Goal: Task Accomplishment & Management: Manage account settings

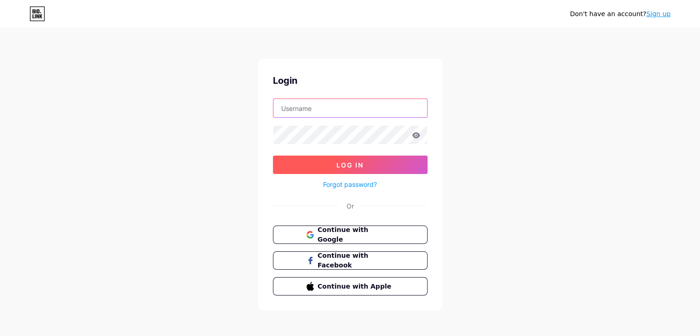
type input "[EMAIL_ADDRESS][DOMAIN_NAME]"
click at [340, 161] on span "Log In" at bounding box center [350, 165] width 27 height 8
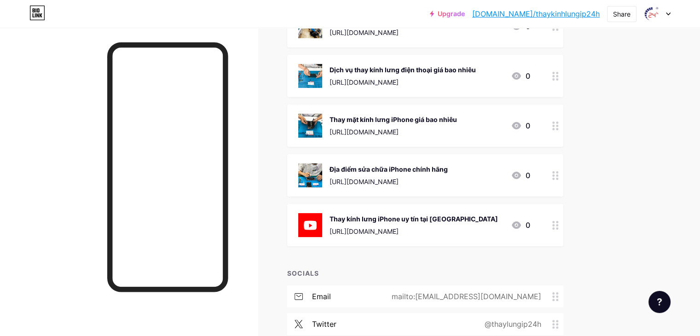
scroll to position [140, 0]
click at [564, 223] on div "Thay kính lưng iPhone uy tín tại [GEOGRAPHIC_DATA] [URL][DOMAIN_NAME] 0" at bounding box center [425, 225] width 276 height 42
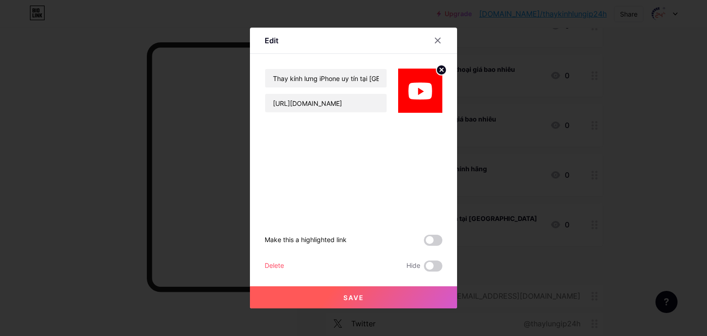
click at [364, 301] on button "Save" at bounding box center [353, 297] width 207 height 22
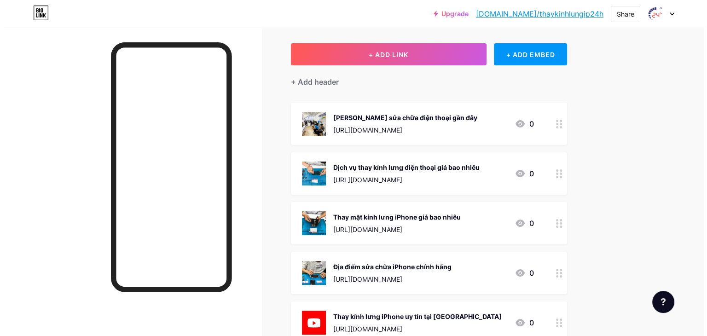
scroll to position [41, 0]
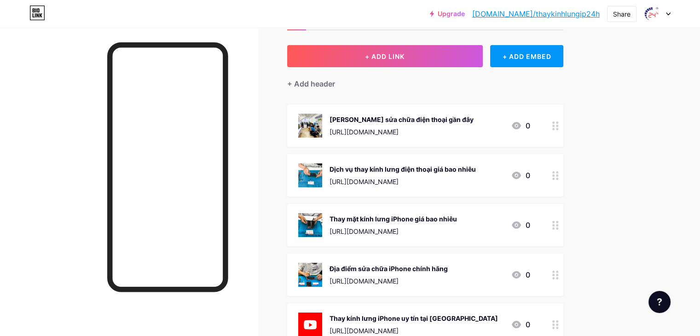
click at [474, 118] on div "[PERSON_NAME] sửa chữa điện thoại gần đây" at bounding box center [402, 120] width 144 height 10
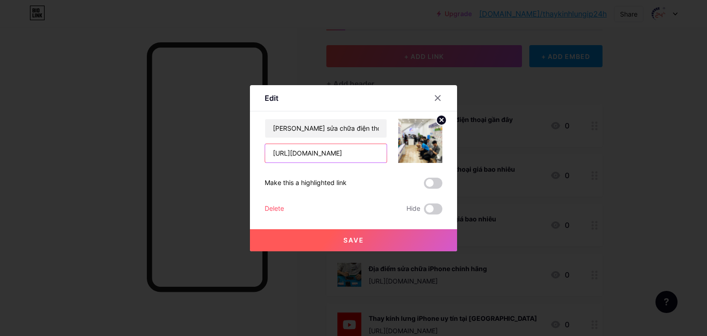
click at [356, 155] on input "[URL][DOMAIN_NAME]" at bounding box center [326, 153] width 122 height 18
paste input "thay-kinh-lung-iphone-sc4478"
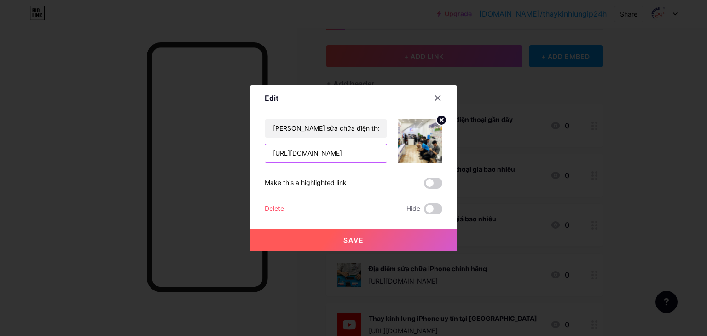
type input "[URL][DOMAIN_NAME]"
drag, startPoint x: 403, startPoint y: 96, endPoint x: 473, endPoint y: 118, distance: 73.4
click at [473, 118] on div "Edit Content YouTube Play YouTube video without leaving your page. ADD Vimeo Pl…" at bounding box center [353, 168] width 707 height 336
click at [437, 97] on icon at bounding box center [437, 97] width 7 height 7
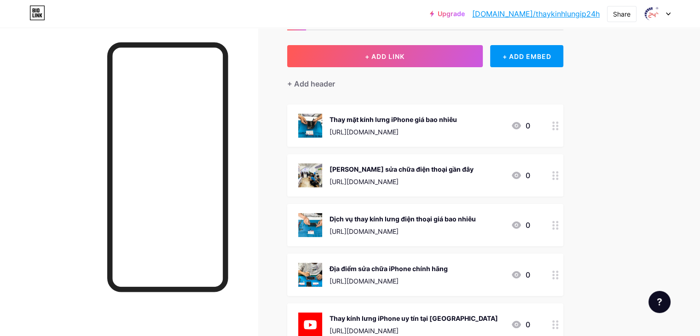
click at [457, 128] on div "[URL][DOMAIN_NAME]" at bounding box center [394, 132] width 128 height 10
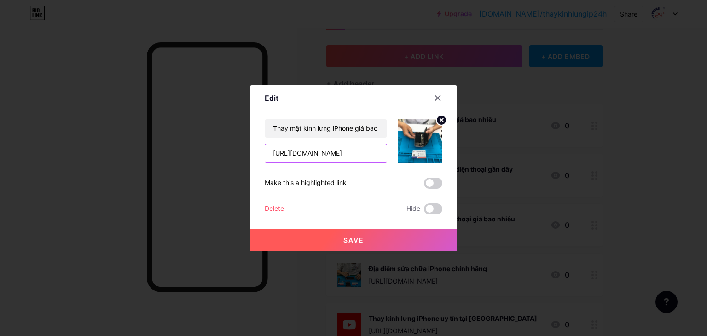
click at [336, 148] on input "[URL][DOMAIN_NAME]" at bounding box center [326, 153] width 122 height 18
click at [326, 151] on input "[URL][DOMAIN_NAME]" at bounding box center [326, 153] width 122 height 18
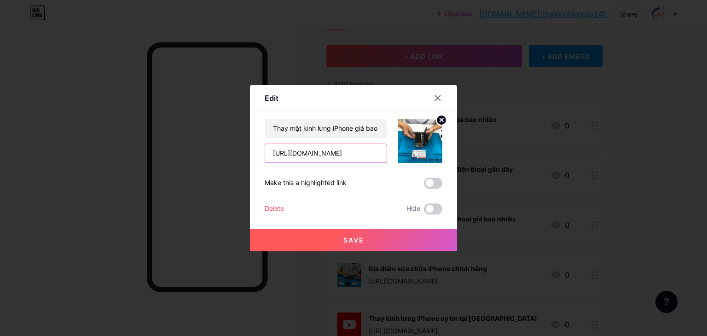
click at [326, 151] on input "[URL][DOMAIN_NAME]" at bounding box center [326, 153] width 122 height 18
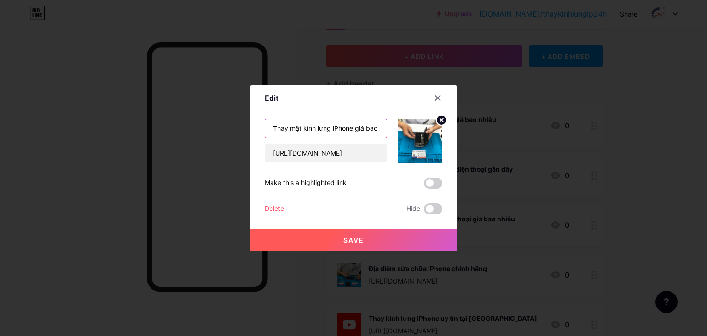
click at [306, 132] on input "Thay mặt kính lưng iPhone giá bao nhiêu" at bounding box center [326, 128] width 122 height 18
click at [295, 125] on input "Thay mặt kính lưng iPhone giá bao nhiêu" at bounding box center [326, 128] width 122 height 18
click at [291, 128] on input "Thay mặt kính lưng iPhone giá bao nhiêu" at bounding box center [326, 128] width 122 height 18
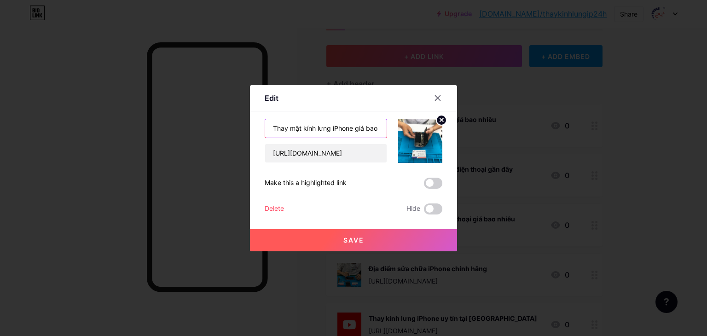
drag, startPoint x: 291, startPoint y: 128, endPoint x: 349, endPoint y: 126, distance: 59.0
click at [349, 126] on input "Thay mặt kính lưng iPhone giá bao nhiêu" at bounding box center [326, 128] width 122 height 18
paste input "thay kính mặt sau ip"
click at [351, 128] on input "Thay thay kính mặt sau iphone giá bao nhiêu" at bounding box center [326, 128] width 122 height 18
click at [295, 128] on input "Thay thay kính mặt sau iPhone giá bao nhiêu" at bounding box center [326, 128] width 122 height 18
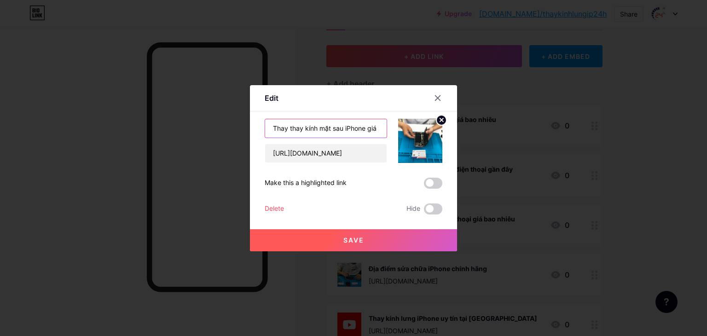
click at [295, 128] on input "Thay thay kính mặt sau iPhone giá bao nhiêu" at bounding box center [326, 128] width 122 height 18
type input "Thay kính mặt sau iPhone giá bao nhiêu"
click at [373, 244] on button "Save" at bounding box center [353, 240] width 207 height 22
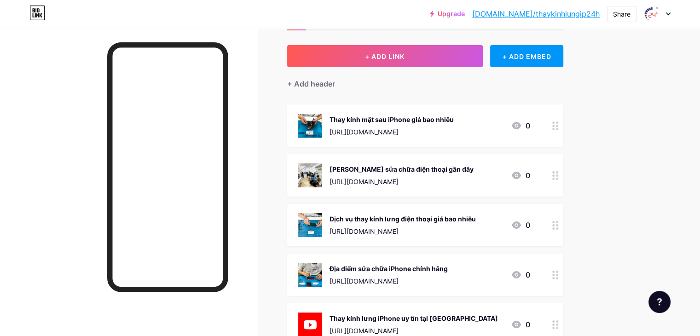
click at [564, 172] on div at bounding box center [556, 175] width 16 height 42
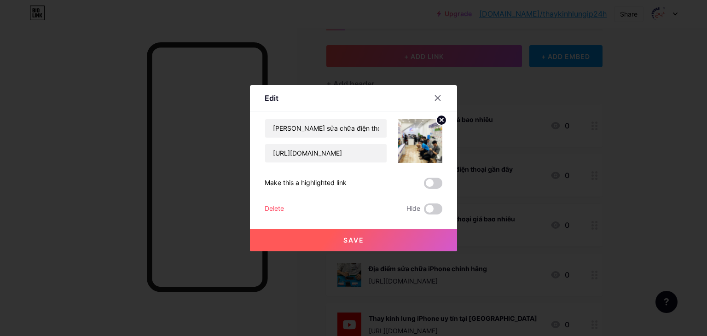
click at [275, 202] on div "Tiệm sửa chữa điện thoại gần đây [URL][DOMAIN_NAME] Make this a highlighted lin…" at bounding box center [354, 167] width 178 height 96
click at [275, 205] on div "Delete" at bounding box center [274, 209] width 19 height 11
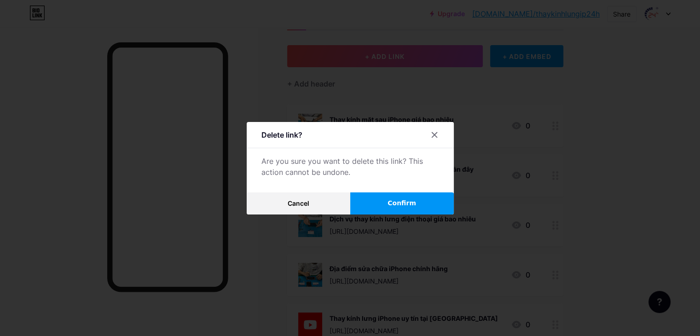
click at [401, 197] on button "Confirm" at bounding box center [402, 203] width 104 height 22
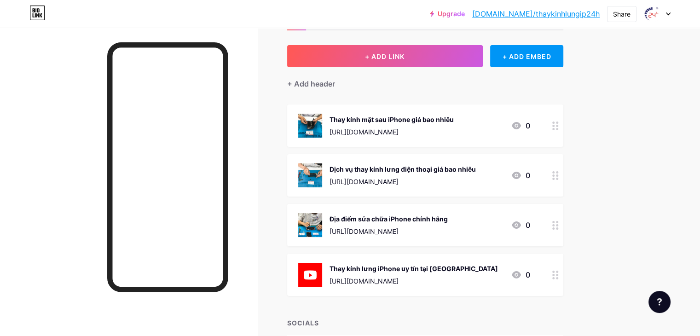
click at [448, 216] on div "Địa điểm sửa chữa iPhone chính hãng" at bounding box center [389, 219] width 118 height 10
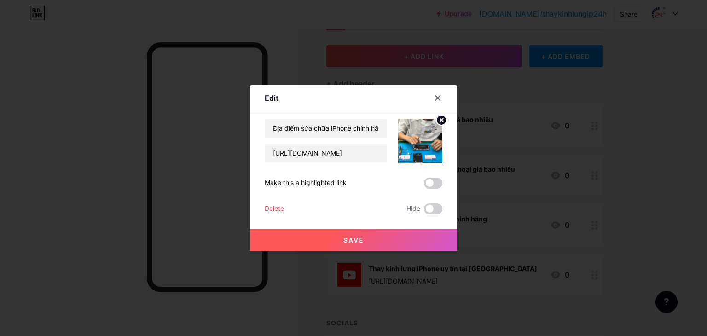
click at [275, 210] on div "Delete" at bounding box center [274, 209] width 19 height 11
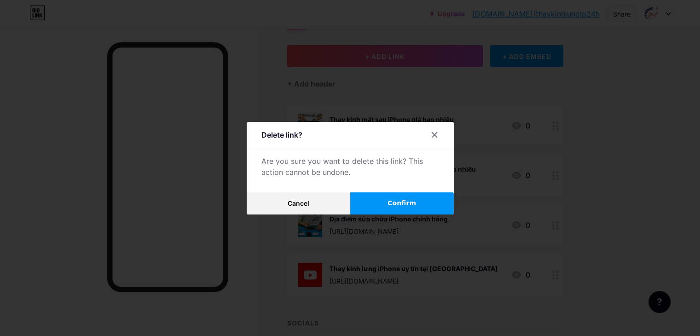
click at [416, 204] on span "Confirm" at bounding box center [402, 203] width 29 height 10
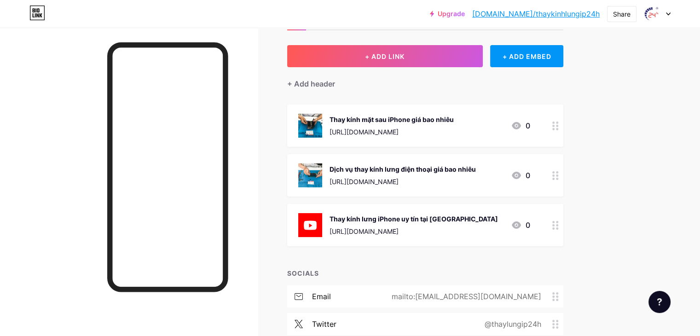
click at [476, 172] on div "Dịch vụ thay kính lưng điện thoại giá bao nhiêu" at bounding box center [403, 169] width 146 height 10
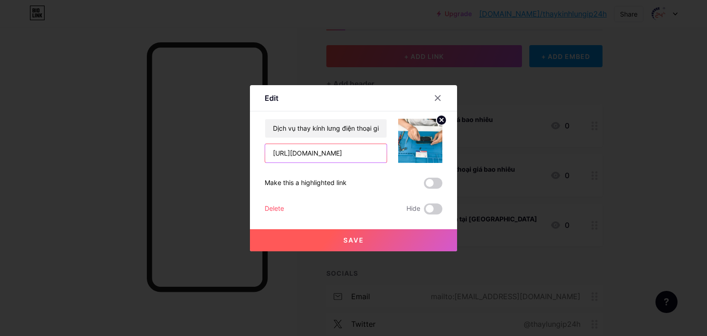
click at [361, 155] on input "[URL][DOMAIN_NAME]" at bounding box center [326, 153] width 122 height 18
paste input "dien-thoai-"
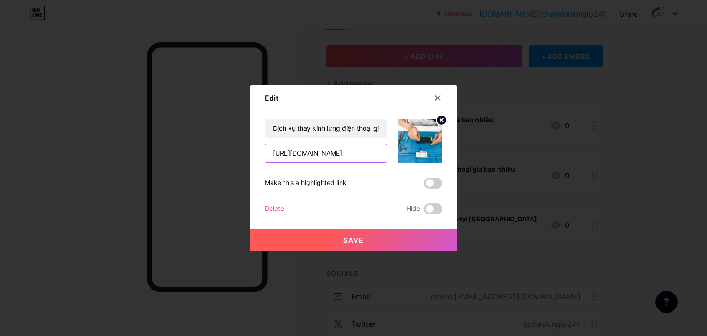
type input "[URL][DOMAIN_NAME]"
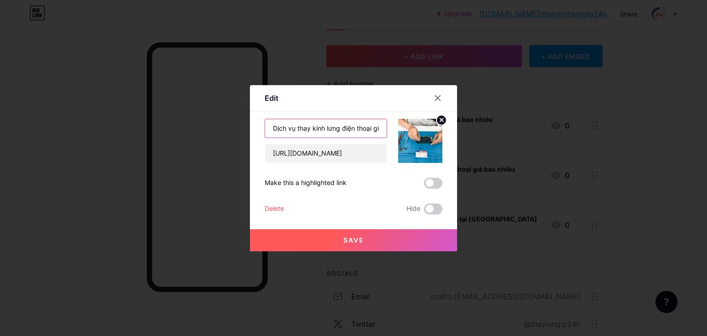
click at [303, 130] on input "Dịch vụ thay kính lưng điện thoại giá bao nhiêu" at bounding box center [326, 128] width 122 height 18
paste input "giá thay kính lưng điện thoại"
click at [276, 129] on input "giá thay kính lưng điện thoại" at bounding box center [326, 128] width 122 height 18
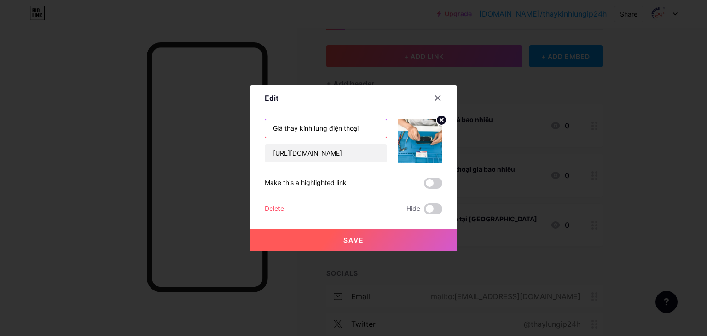
click at [367, 129] on input "Giá thay kính lưng điện thoại" at bounding box center [326, 128] width 122 height 18
type input "Giá thay kính lưng điện thoại chính hãng mới nhất"
click at [359, 240] on span "Save" at bounding box center [353, 240] width 21 height 8
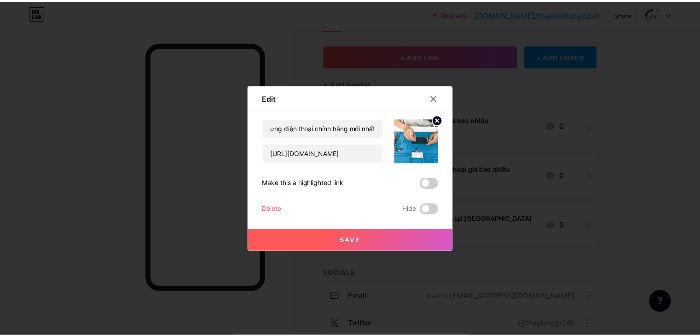
scroll to position [0, 0]
